Goal: Information Seeking & Learning: Learn about a topic

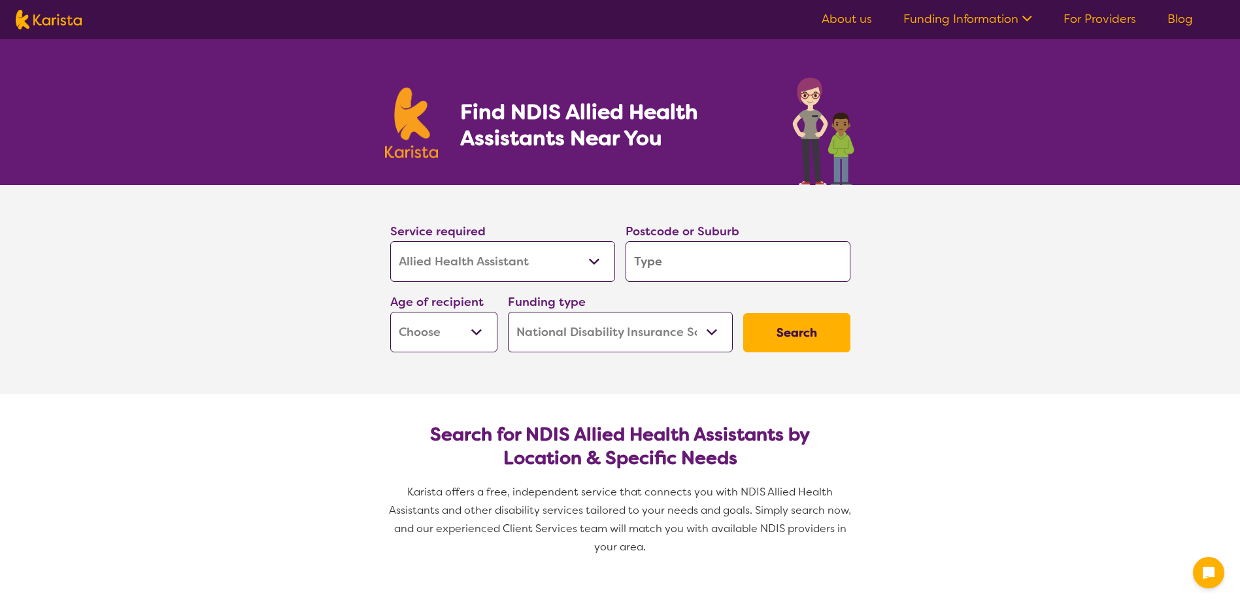
select select "Allied Health Assistant"
select select "NDIS"
select select "Allied Health Assistant"
select select "NDIS"
click at [671, 274] on input "search" at bounding box center [737, 261] width 225 height 41
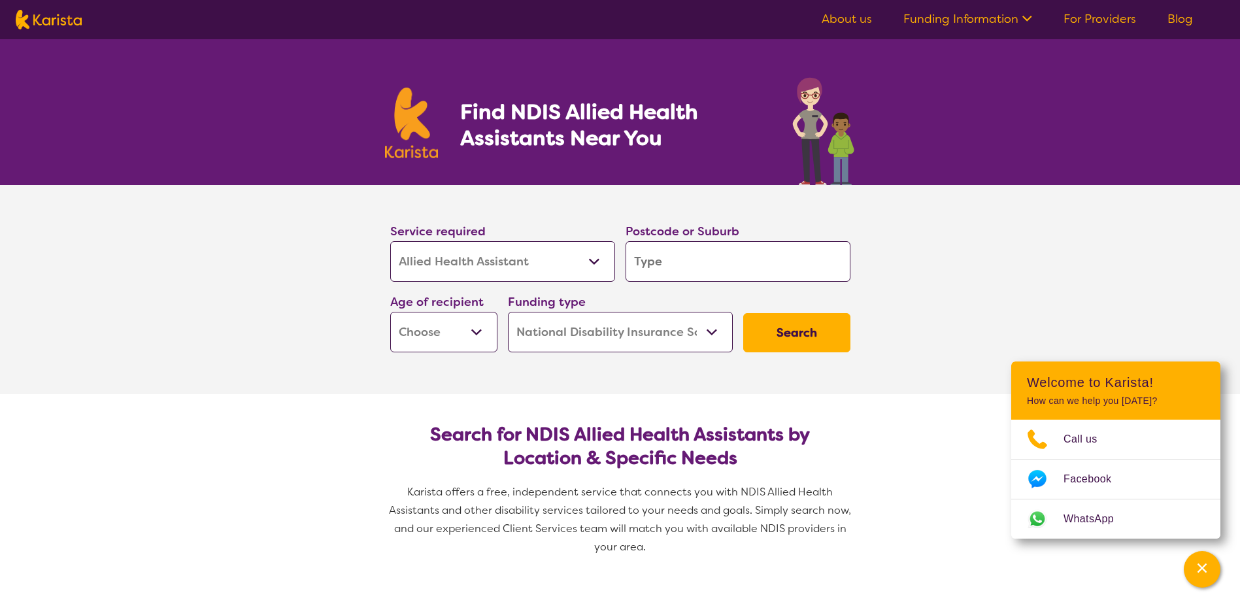
type input "3"
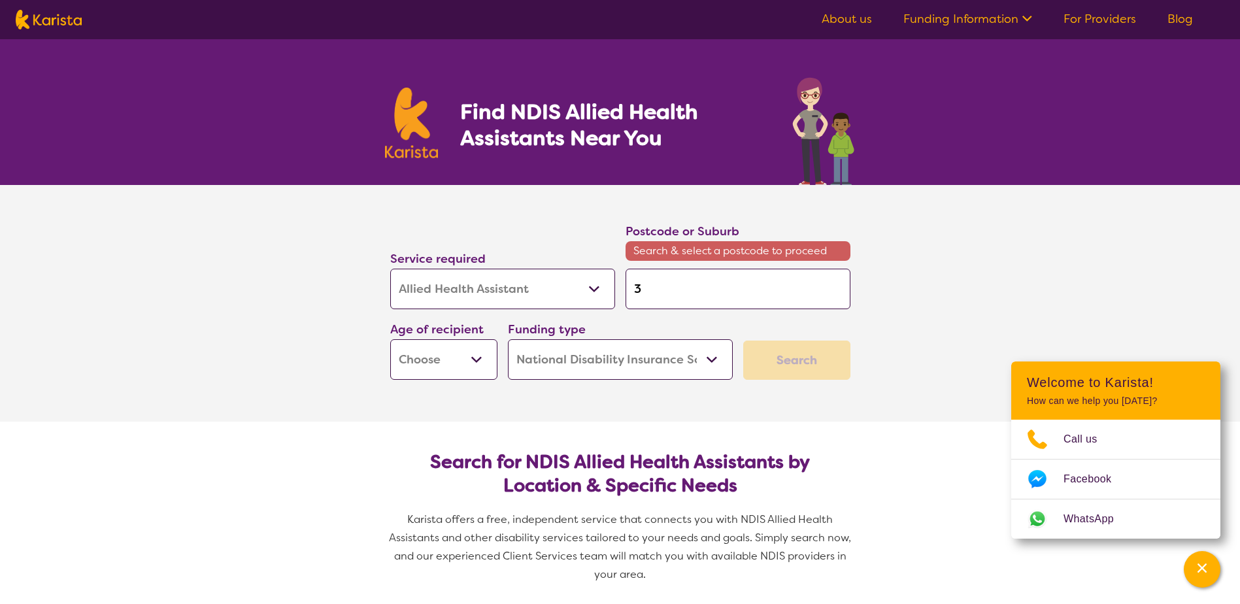
type input "38"
type input "380"
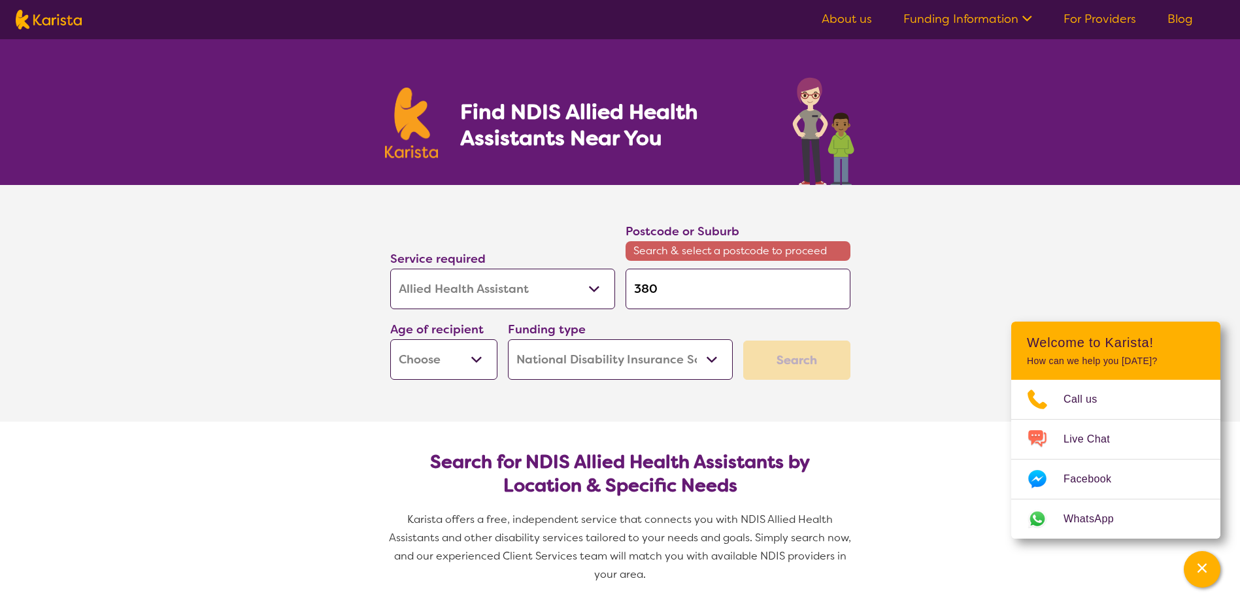
type input "3805"
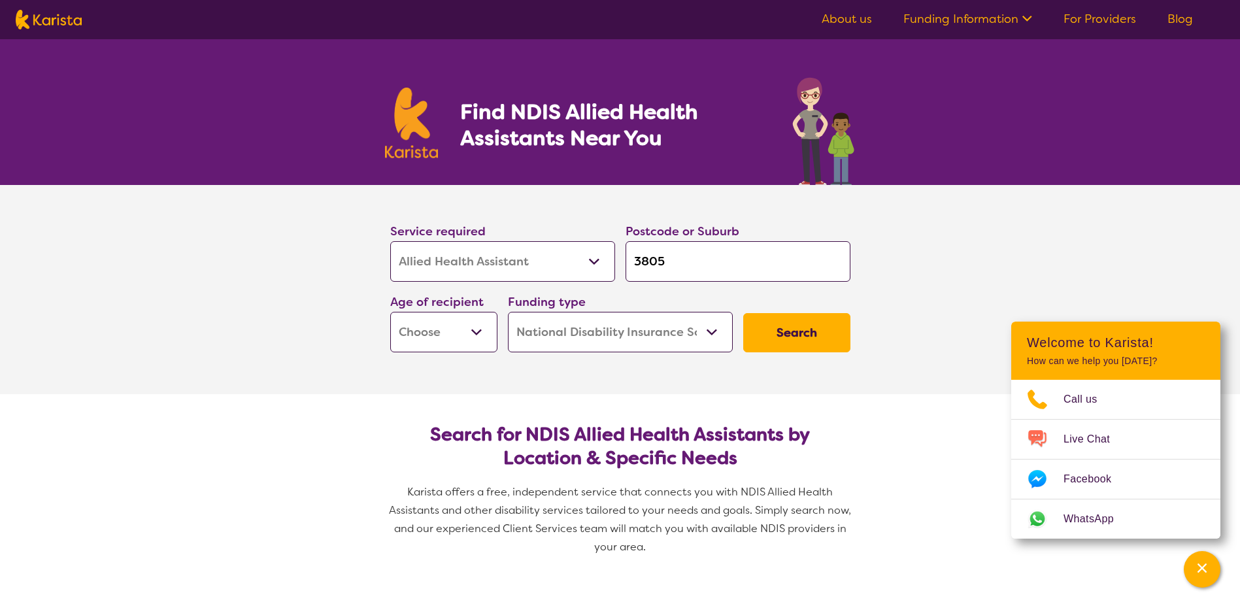
type input "3805"
click at [486, 325] on select "Early Childhood - 0 to 9 Child - 10 to 11 Adolescent - 12 to 17 Adult - 18 to 6…" at bounding box center [443, 332] width 107 height 41
select select "AG"
click at [390, 312] on select "Early Childhood - 0 to 9 Child - 10 to 11 Adolescent - 12 to 17 Adult - 18 to 6…" at bounding box center [443, 332] width 107 height 41
select select "AG"
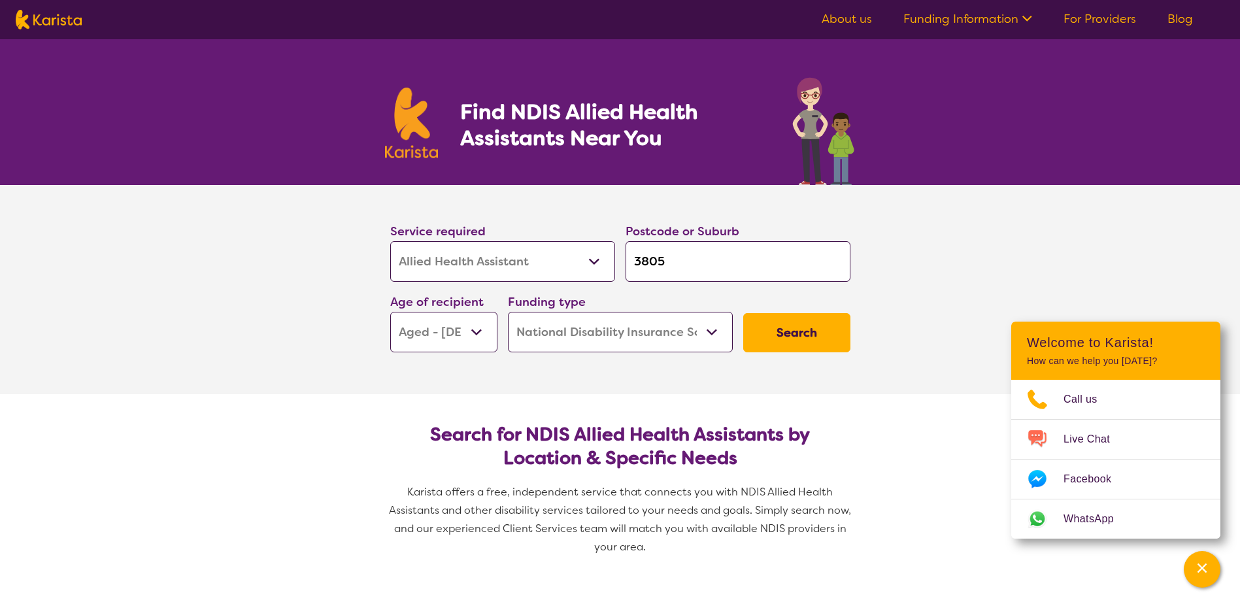
click at [759, 333] on button "Search" at bounding box center [796, 332] width 107 height 39
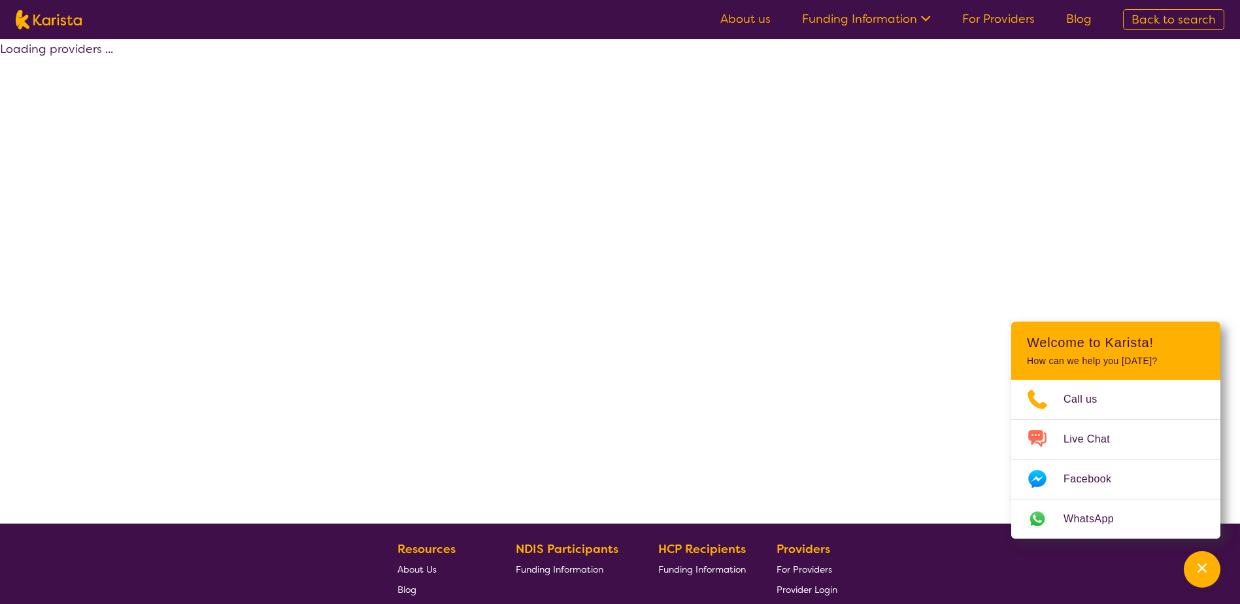
select select "by_score"
